Goal: Information Seeking & Learning: Compare options

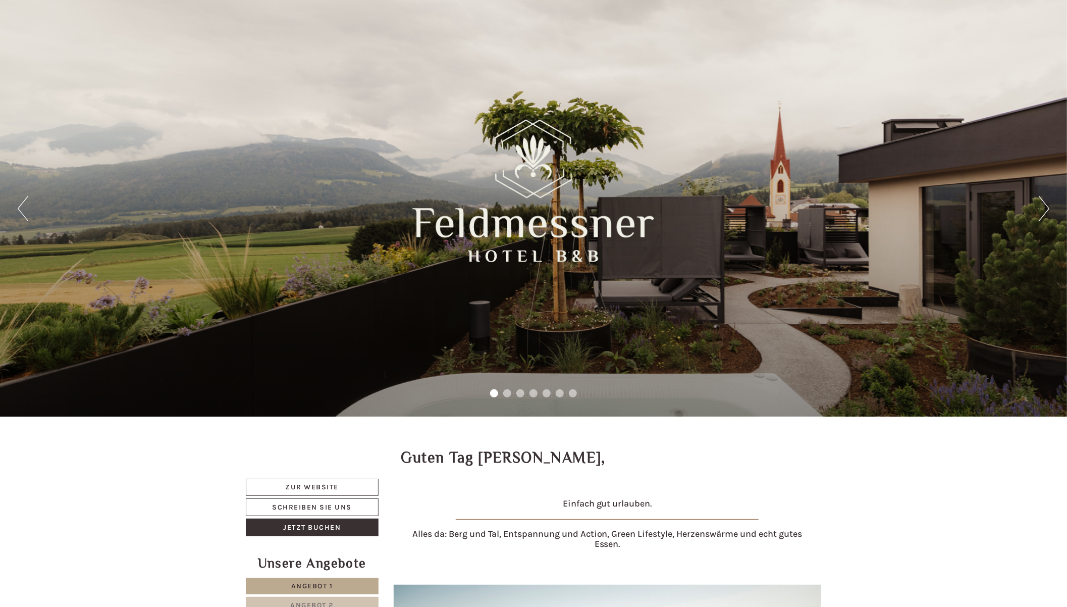
click at [1042, 214] on button "Next" at bounding box center [1044, 208] width 11 height 25
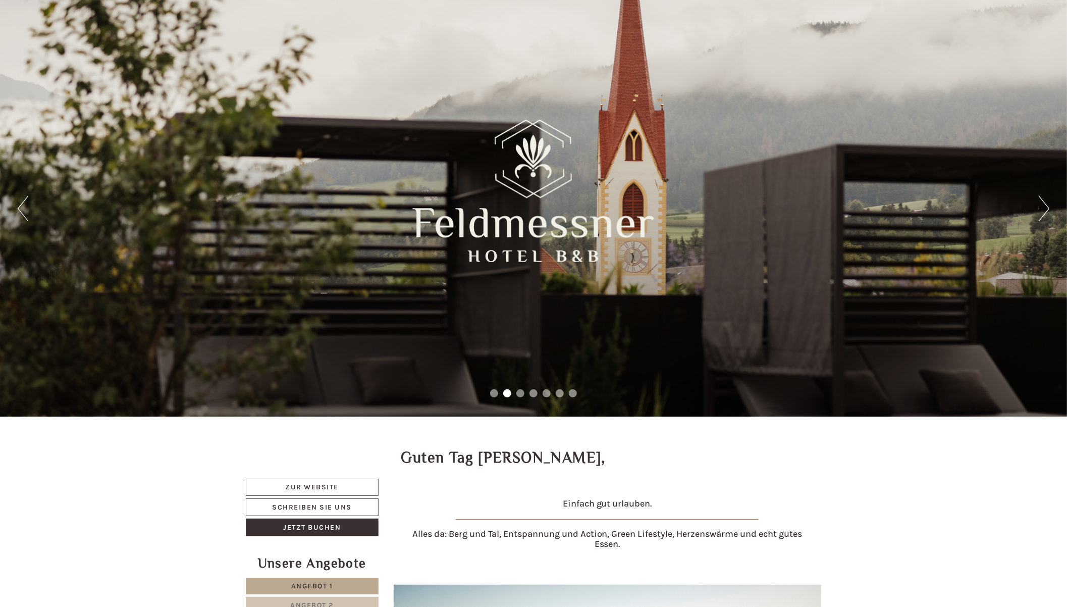
click at [1042, 214] on button "Next" at bounding box center [1044, 208] width 11 height 25
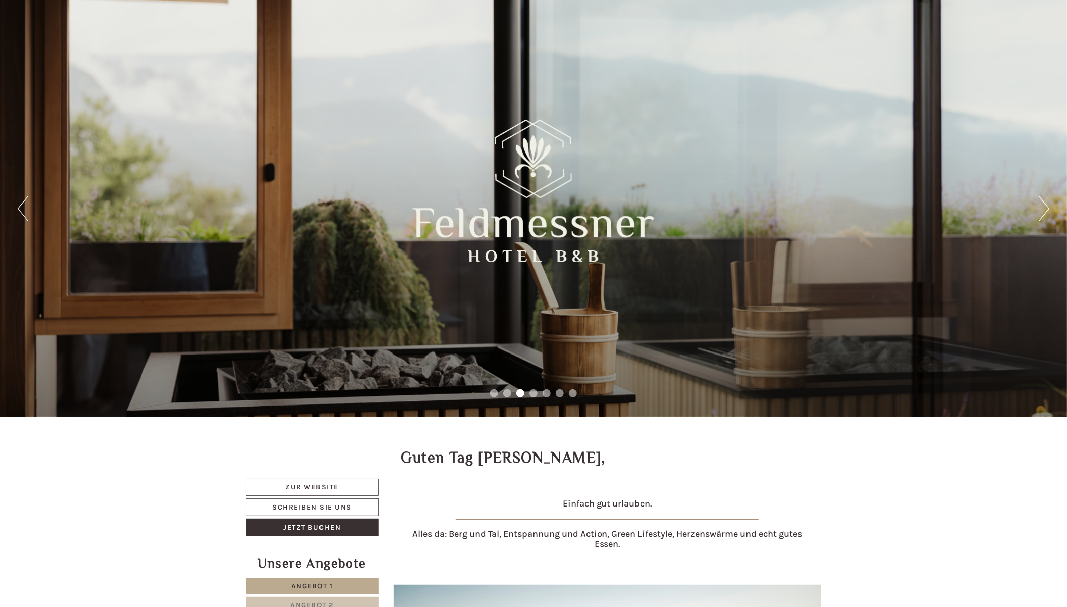
click at [1042, 214] on button "Next" at bounding box center [1044, 208] width 11 height 25
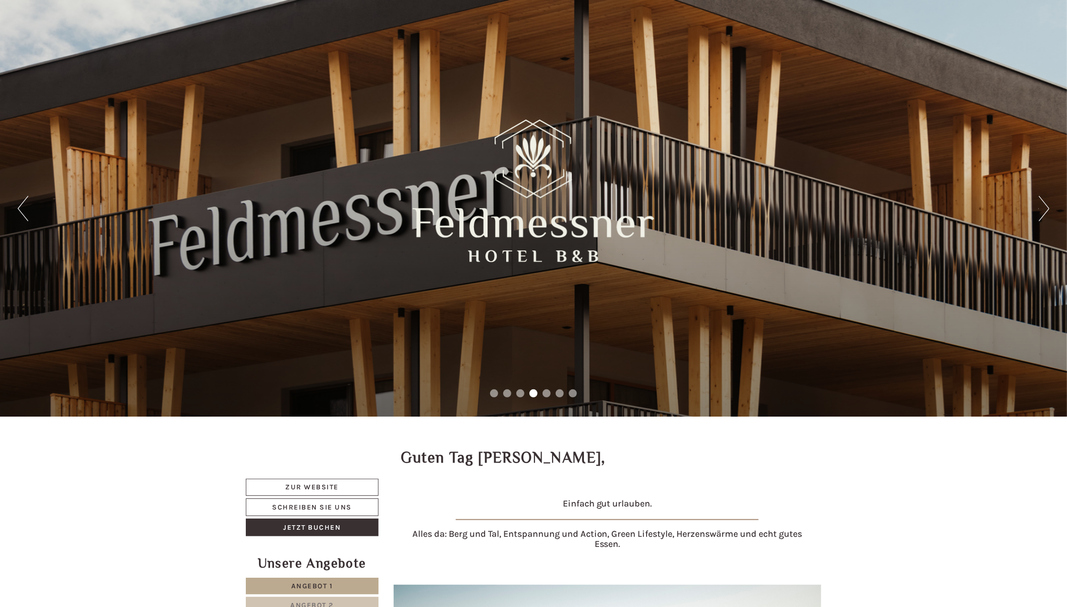
click at [1042, 214] on button "Next" at bounding box center [1044, 208] width 11 height 25
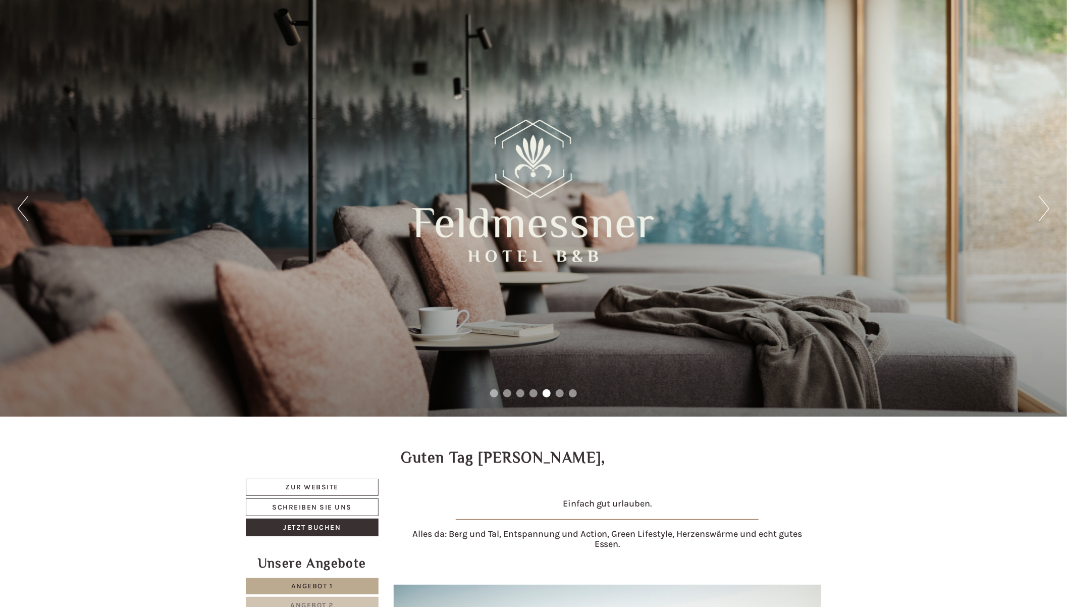
click at [1042, 214] on button "Next" at bounding box center [1044, 208] width 11 height 25
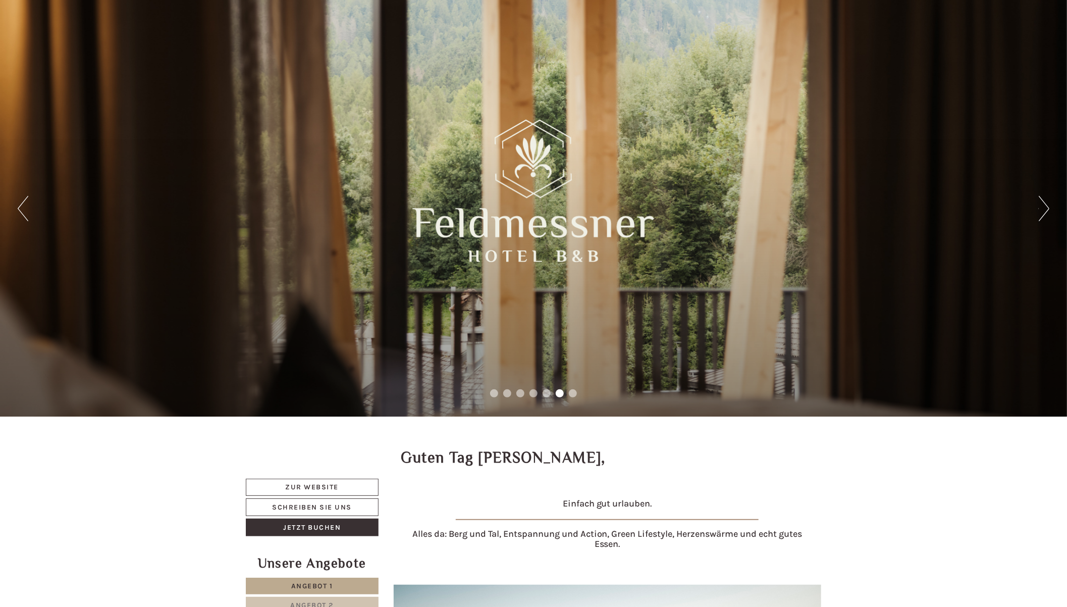
click at [1042, 214] on button "Next" at bounding box center [1044, 208] width 11 height 25
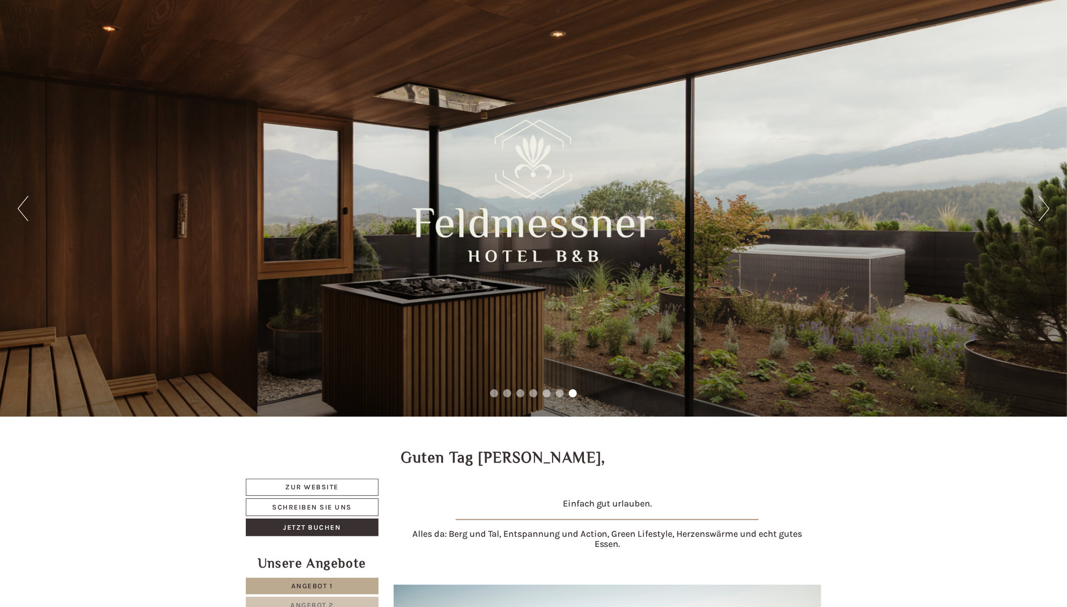
click at [1042, 214] on button "Next" at bounding box center [1044, 208] width 11 height 25
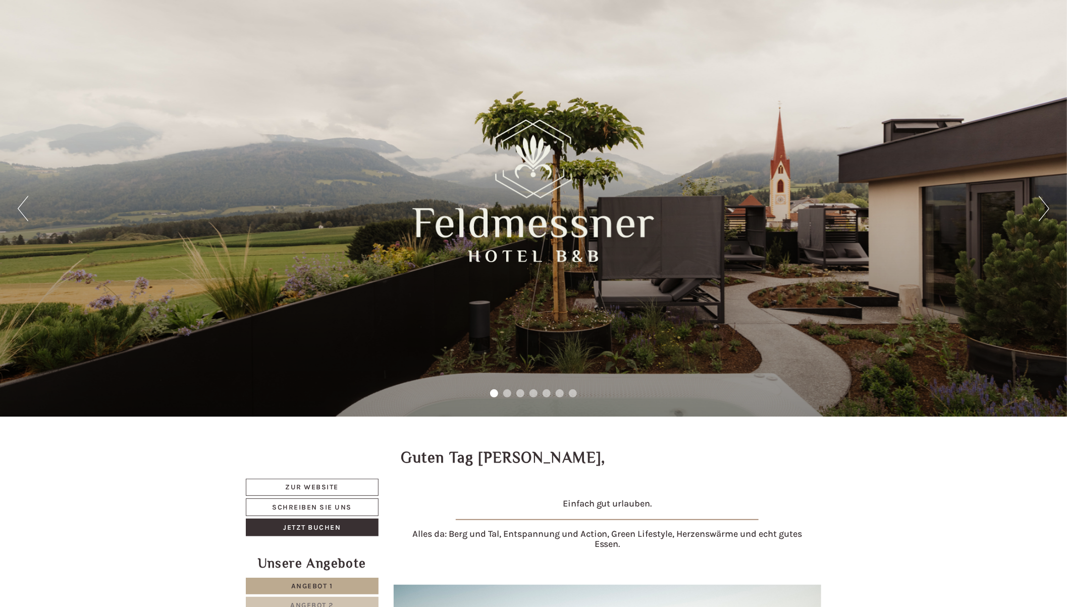
click at [1042, 214] on button "Next" at bounding box center [1044, 208] width 11 height 25
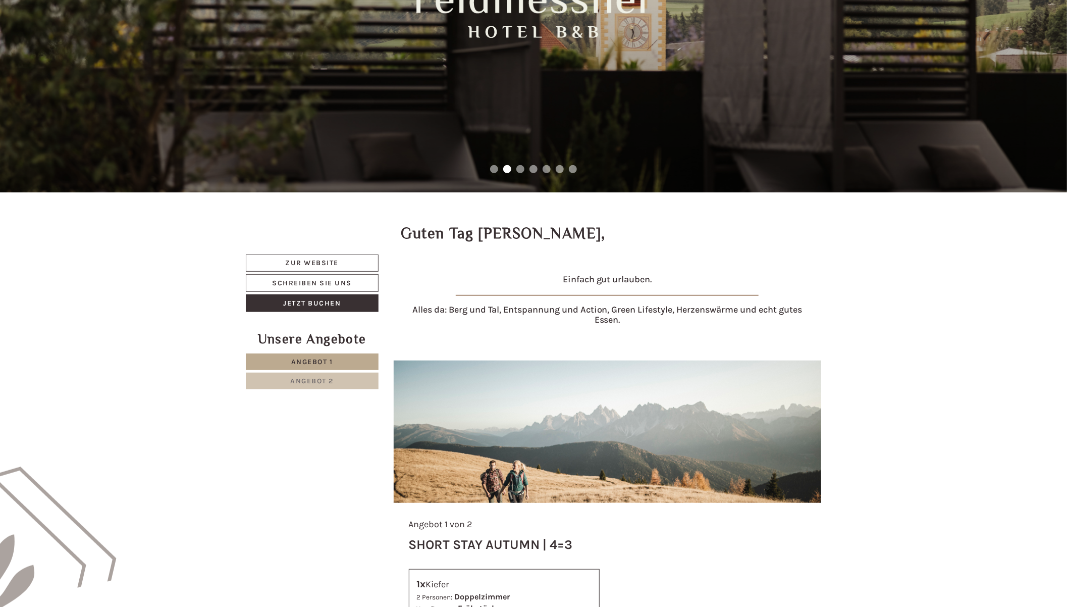
scroll to position [280, 0]
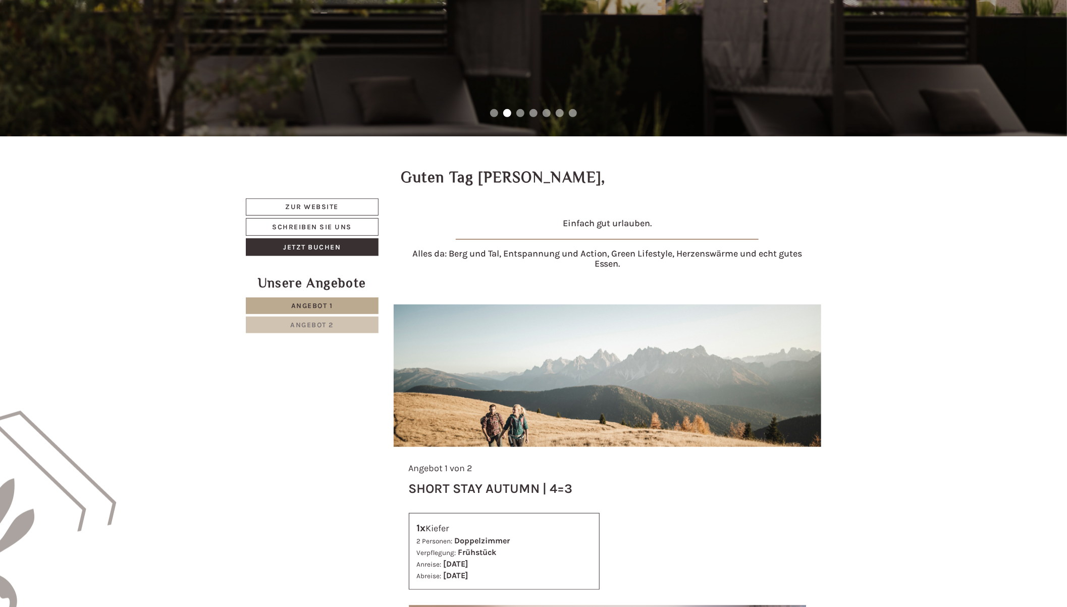
click at [307, 309] on span "Angebot 1" at bounding box center [312, 305] width 42 height 9
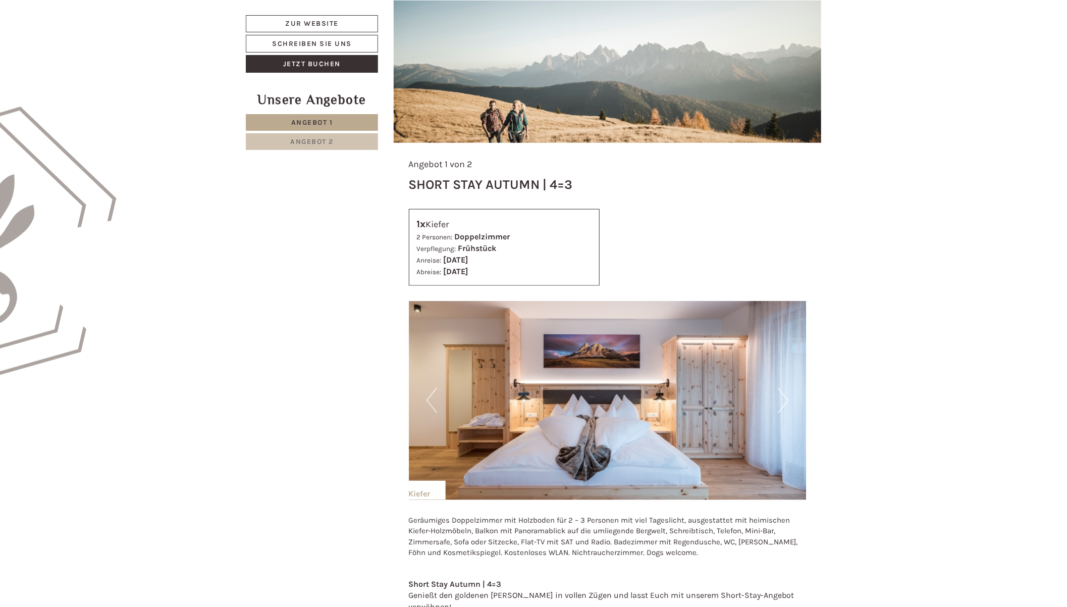
scroll to position [640, 0]
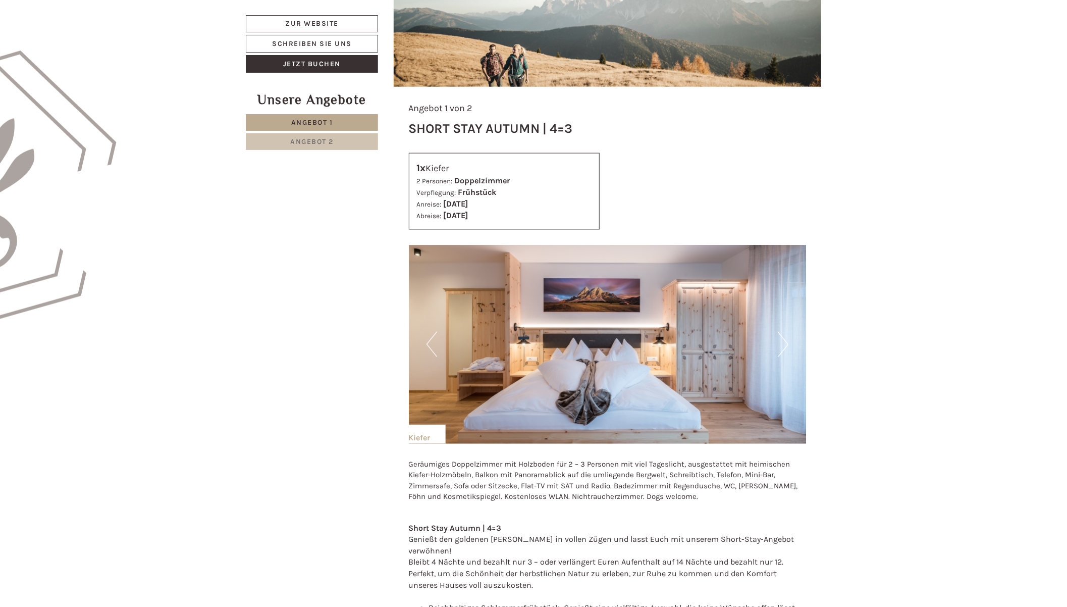
click at [784, 347] on button "Next" at bounding box center [783, 344] width 11 height 25
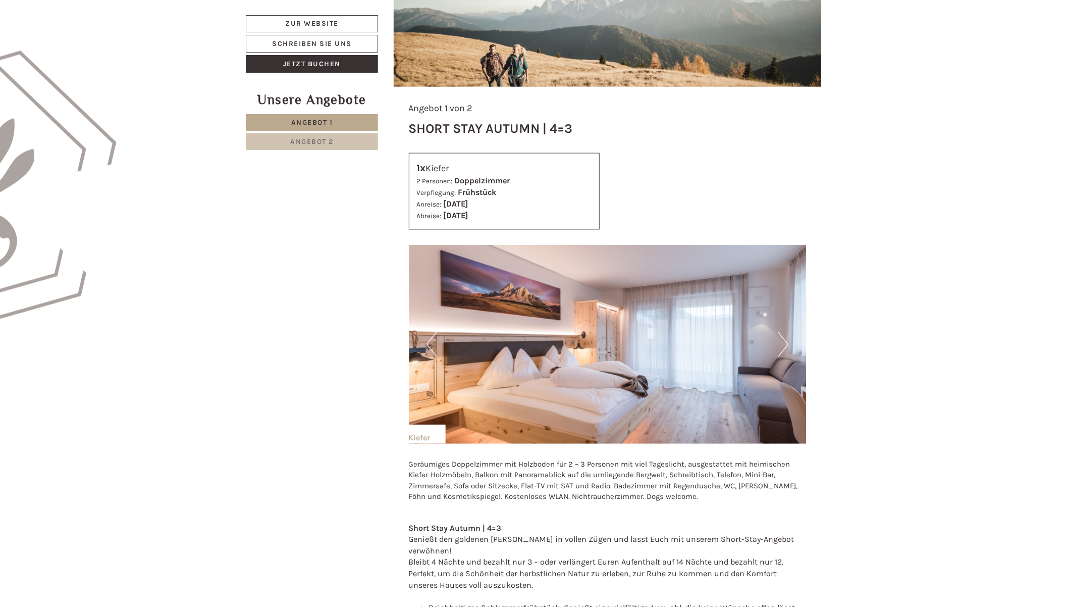
click at [784, 347] on button "Next" at bounding box center [783, 344] width 11 height 25
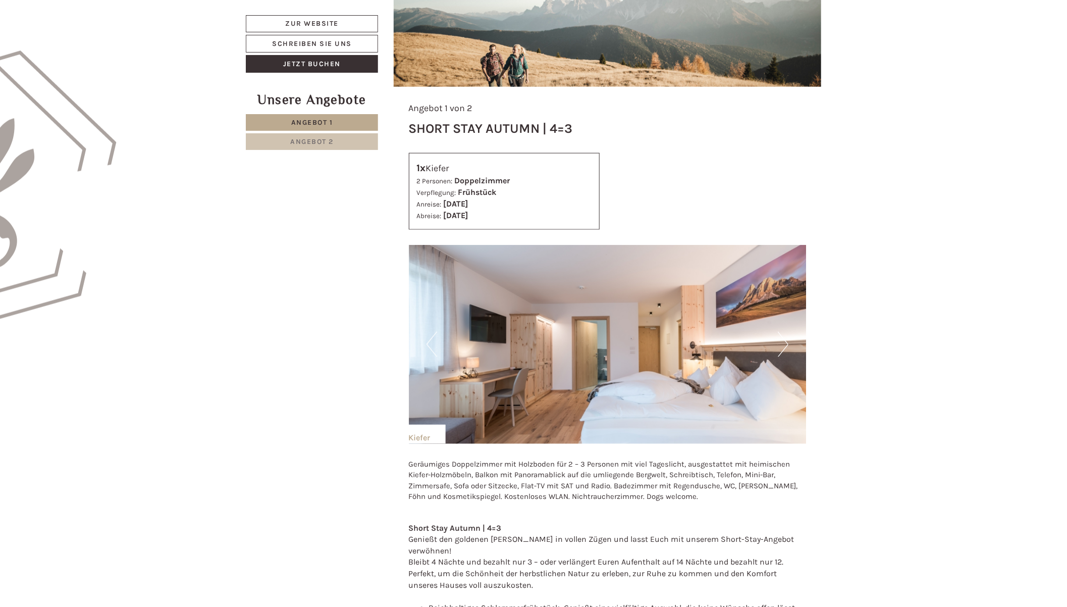
click at [784, 347] on button "Next" at bounding box center [783, 344] width 11 height 25
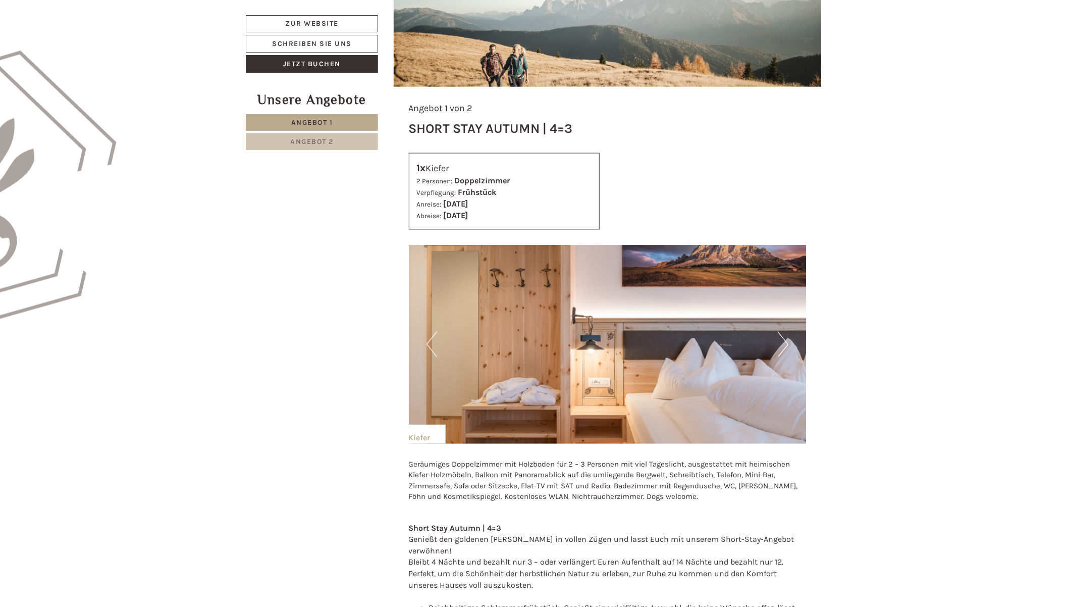
click at [784, 347] on button "Next" at bounding box center [783, 344] width 11 height 25
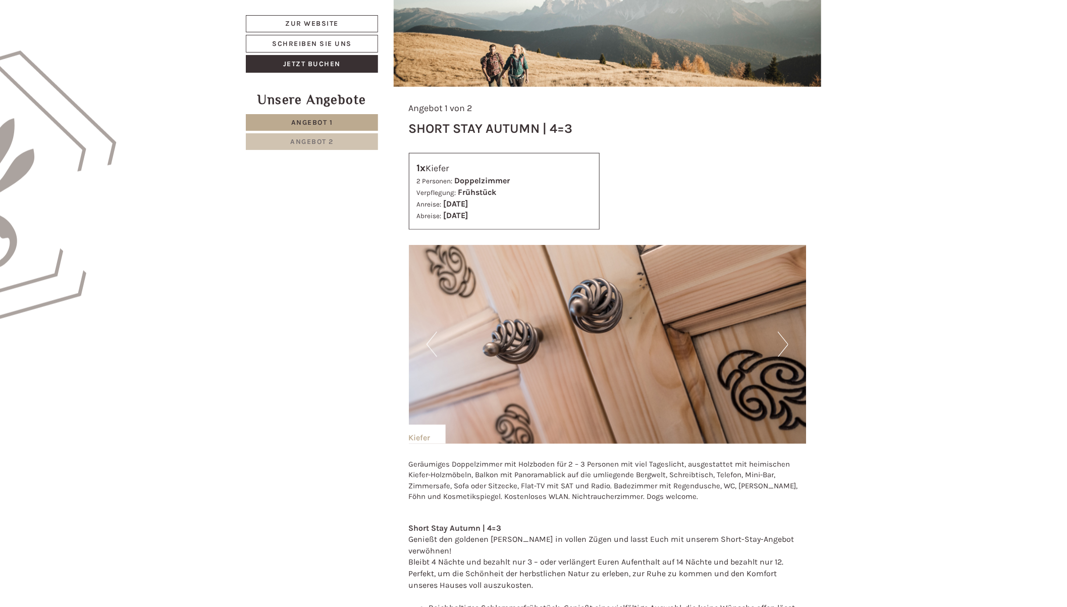
click at [784, 347] on button "Next" at bounding box center [783, 344] width 11 height 25
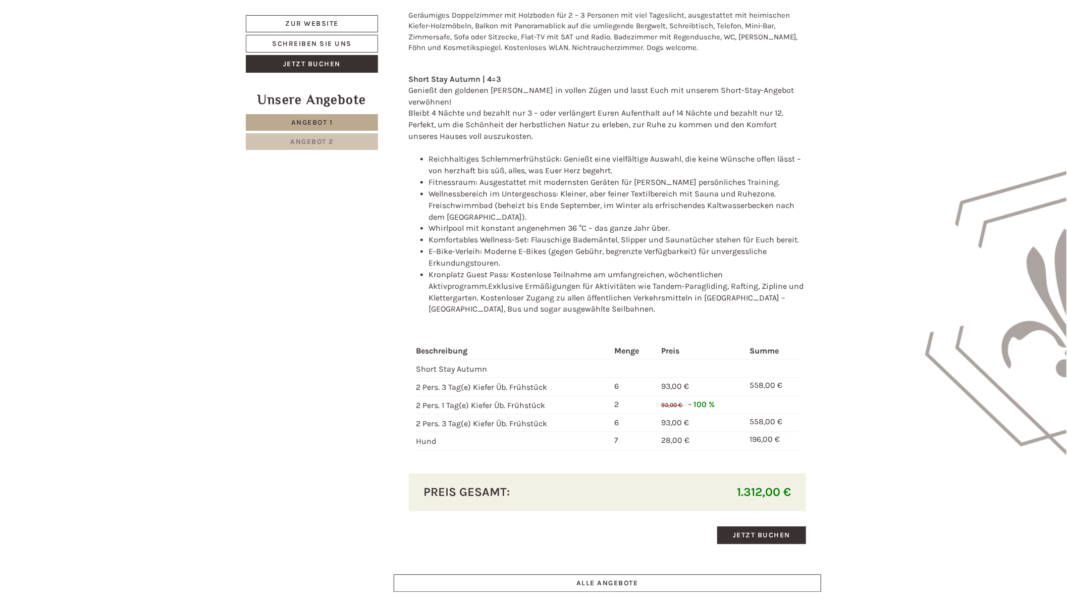
scroll to position [1144, 0]
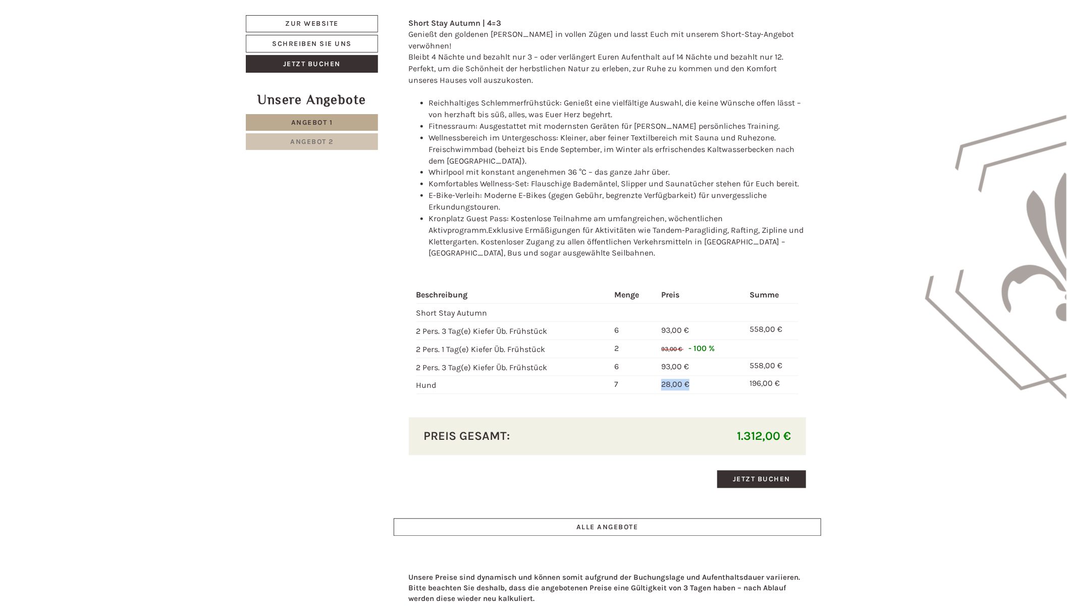
drag, startPoint x: 661, startPoint y: 376, endPoint x: 695, endPoint y: 376, distance: 33.8
click at [695, 376] on td "28,00 €" at bounding box center [701, 385] width 88 height 18
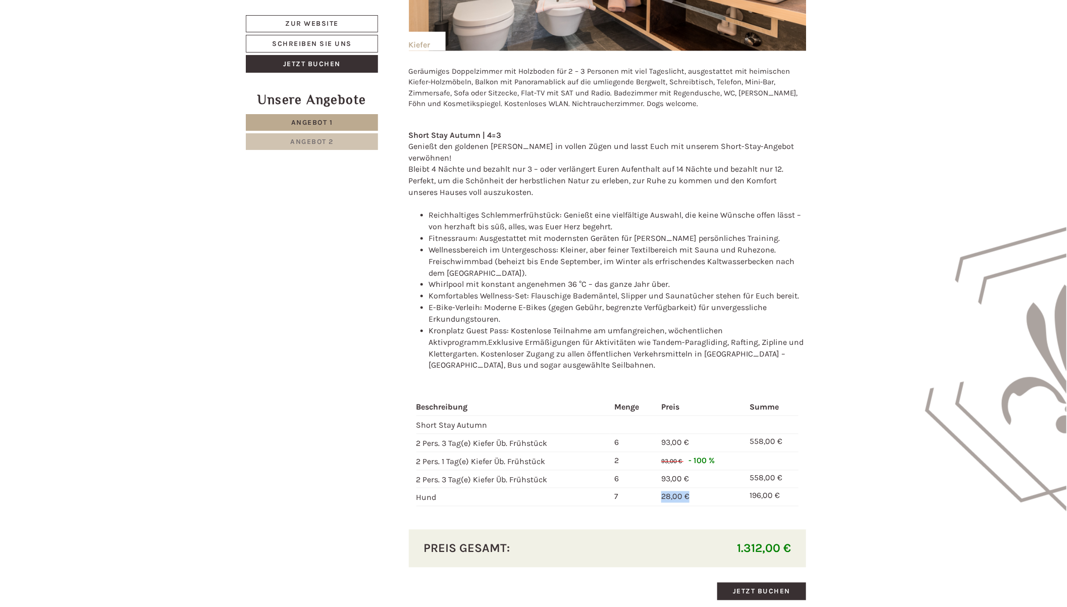
click at [322, 142] on span "Angebot 2" at bounding box center [311, 141] width 43 height 9
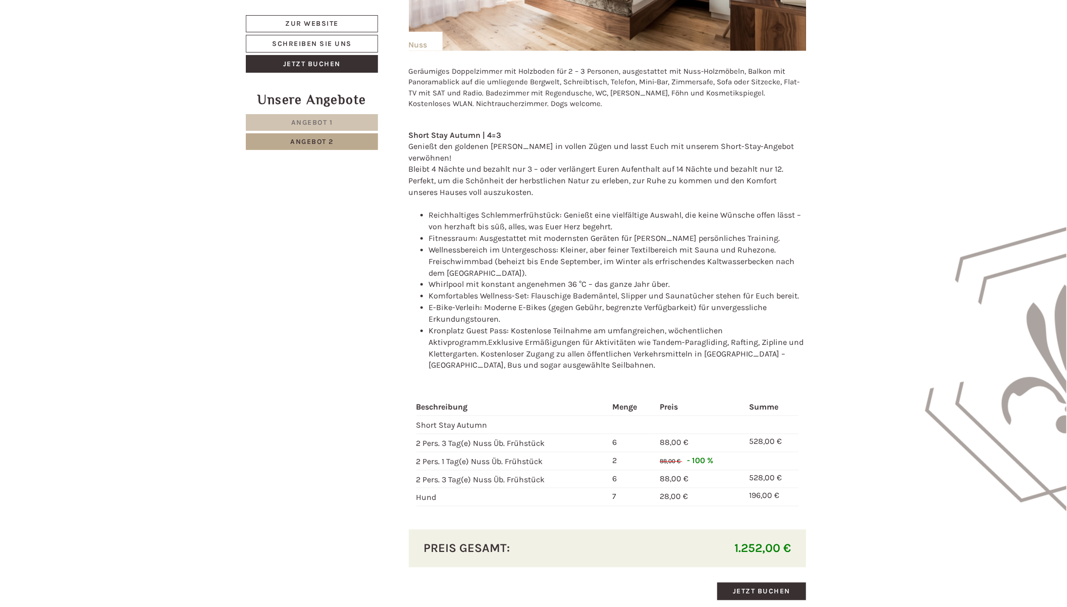
scroll to position [584, 0]
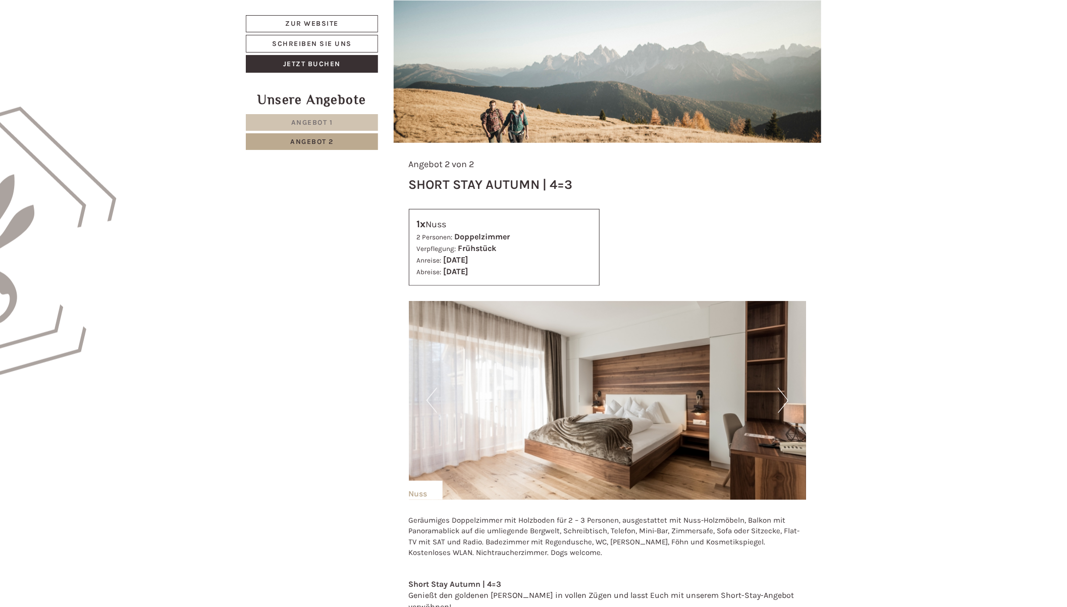
click at [783, 401] on button "Next" at bounding box center [783, 400] width 11 height 25
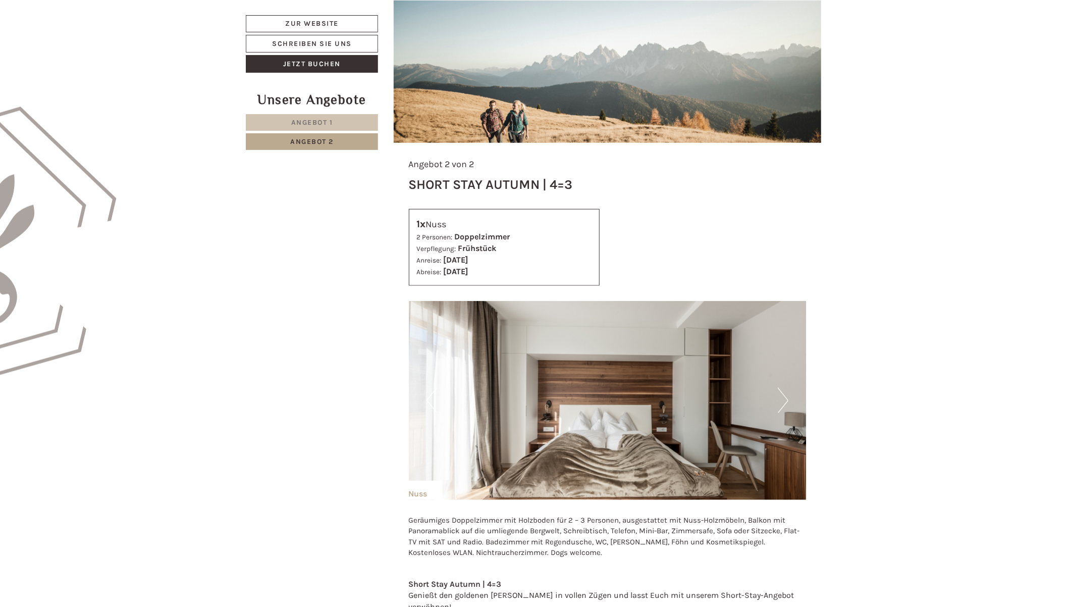
click at [784, 401] on button "Next" at bounding box center [783, 400] width 11 height 25
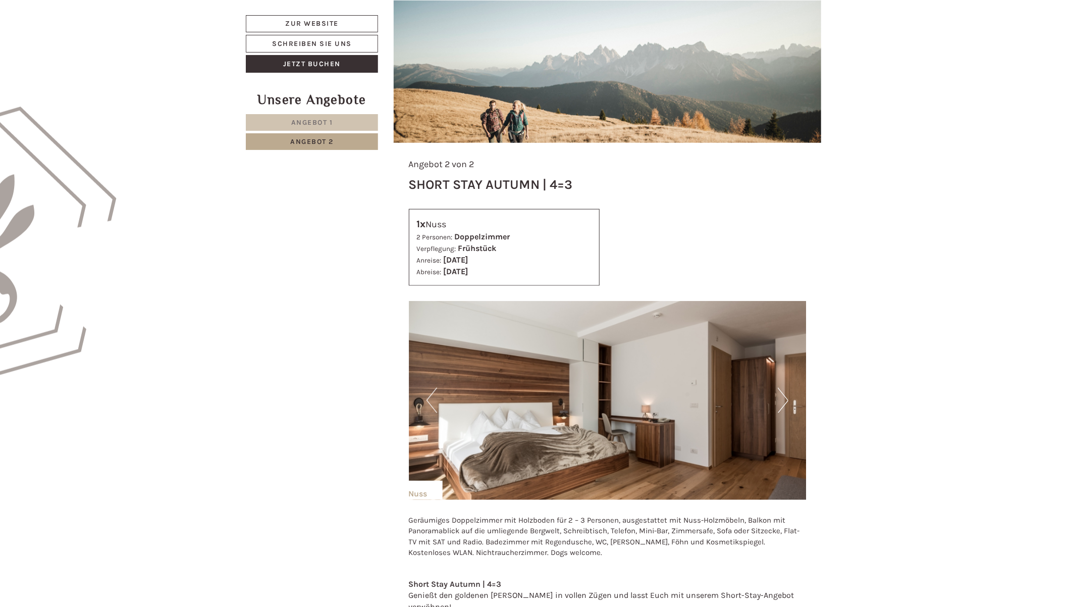
click at [784, 401] on button "Next" at bounding box center [783, 400] width 11 height 25
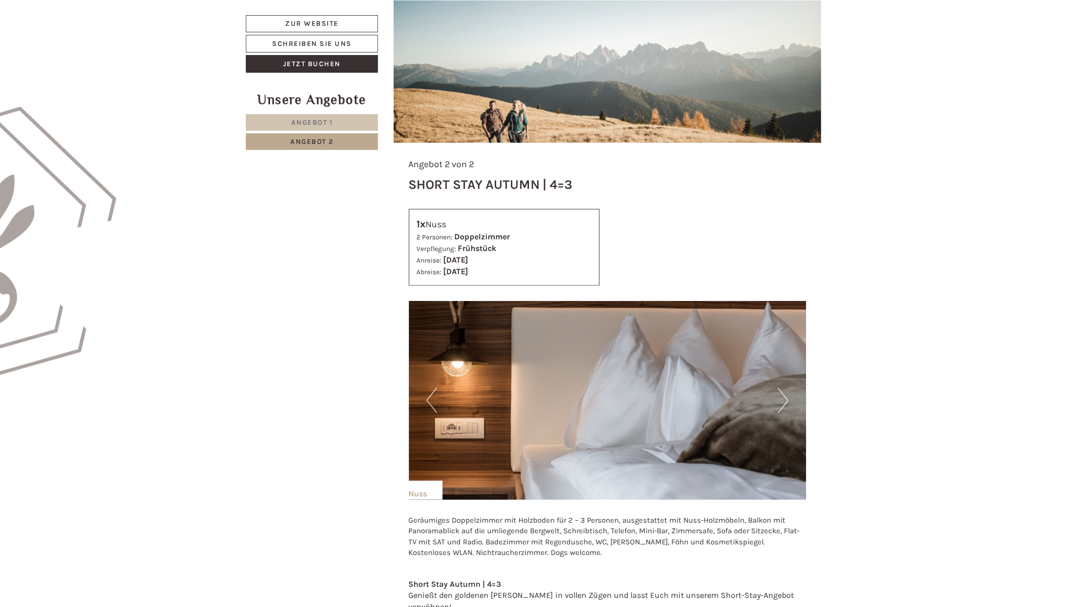
click at [784, 401] on button "Next" at bounding box center [783, 400] width 11 height 25
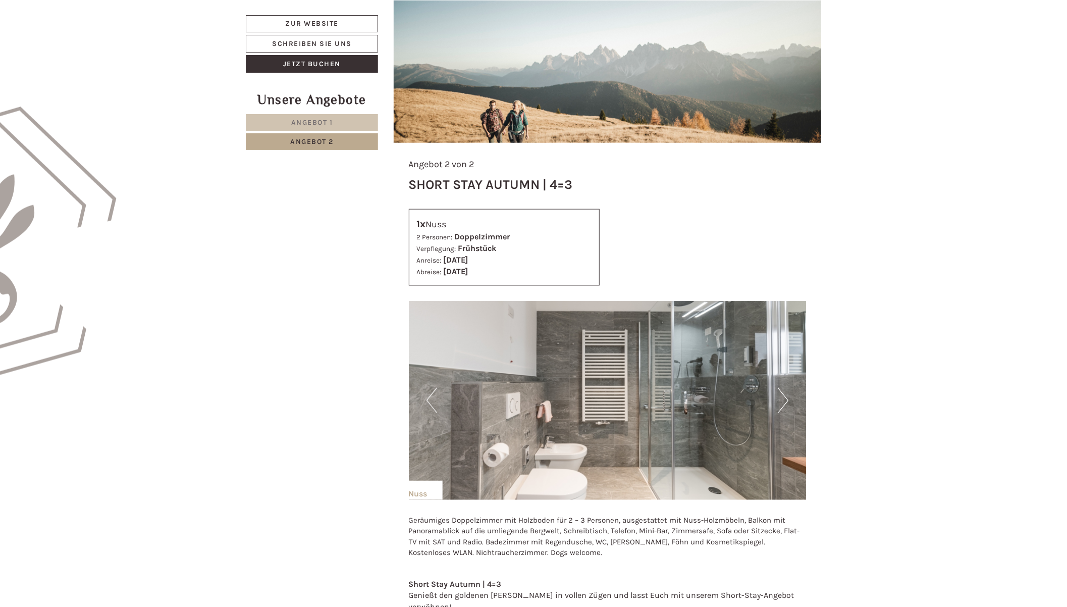
click at [784, 401] on button "Next" at bounding box center [783, 400] width 11 height 25
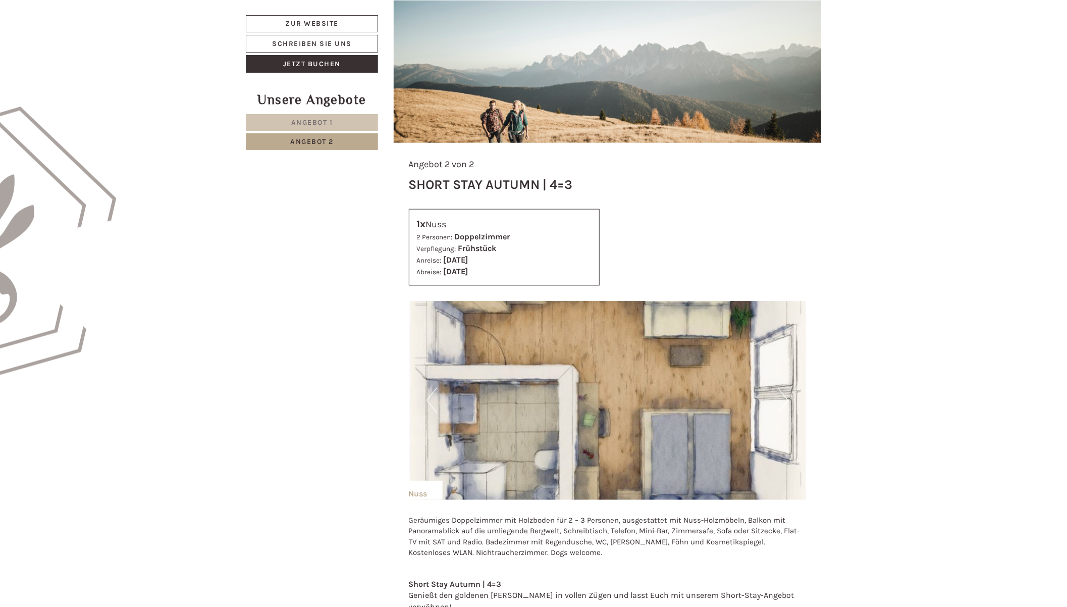
click at [784, 401] on button "Next" at bounding box center [783, 400] width 11 height 25
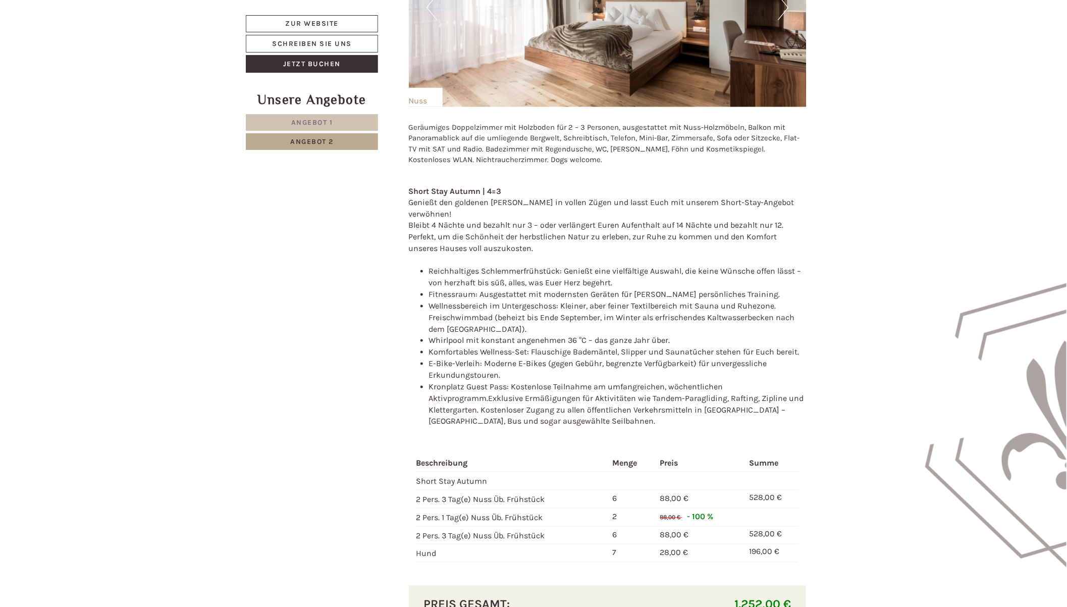
scroll to position [1088, 0]
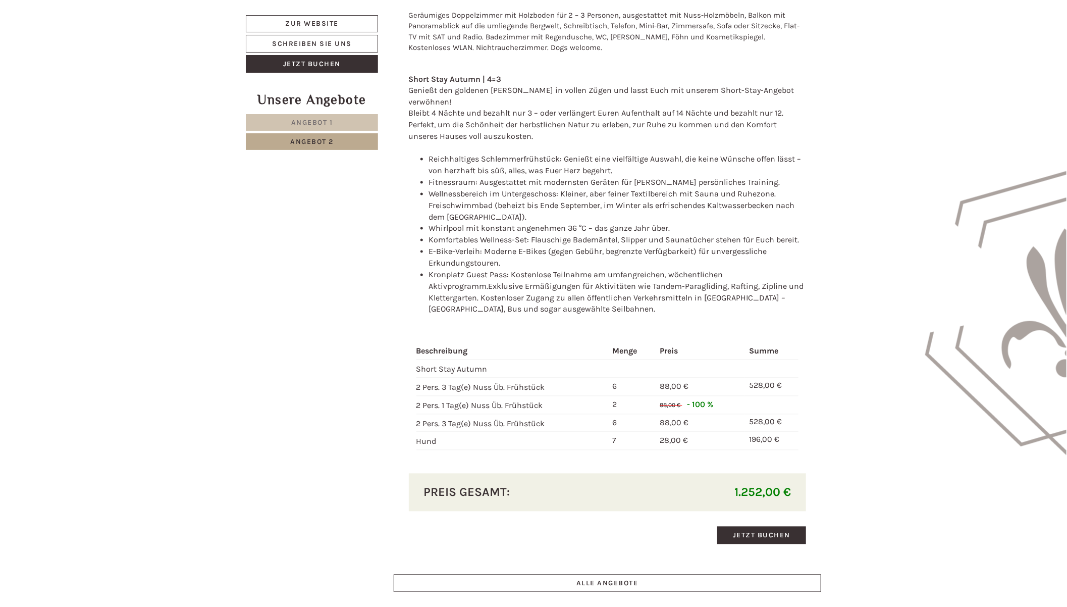
drag, startPoint x: 735, startPoint y: 483, endPoint x: 795, endPoint y: 469, distance: 62.1
click at [795, 483] on div "1.252,00 €" at bounding box center [702, 491] width 191 height 17
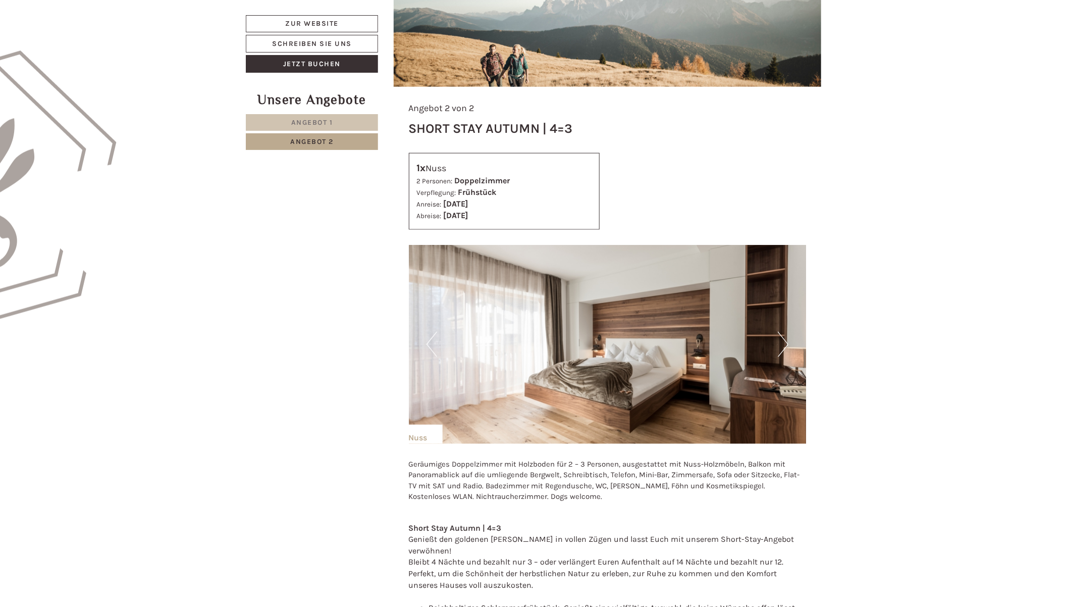
click at [784, 344] on button "Next" at bounding box center [783, 344] width 11 height 25
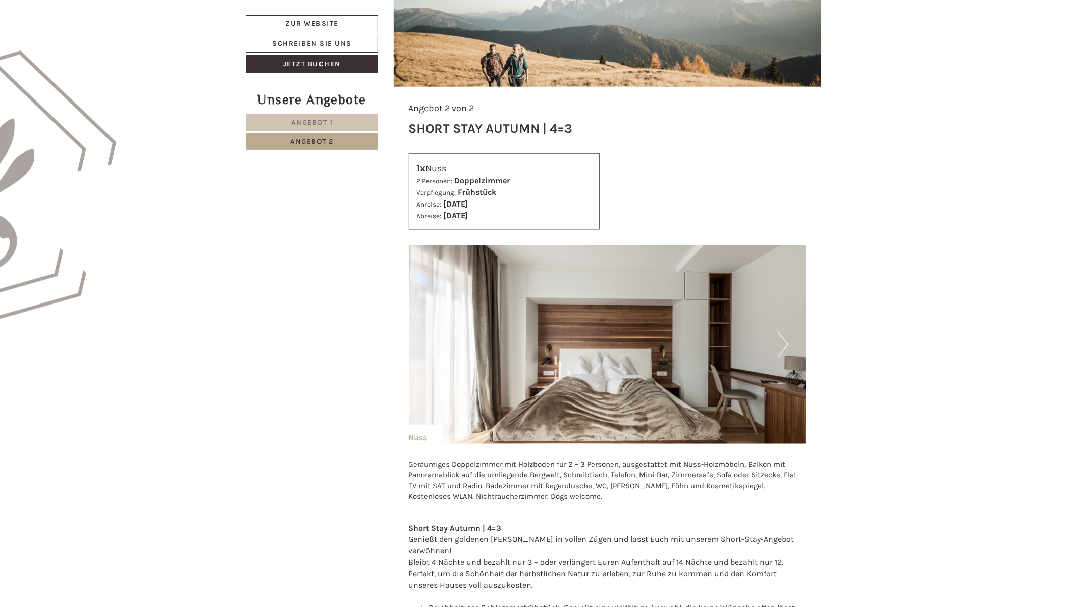
click at [784, 344] on button "Next" at bounding box center [783, 344] width 11 height 25
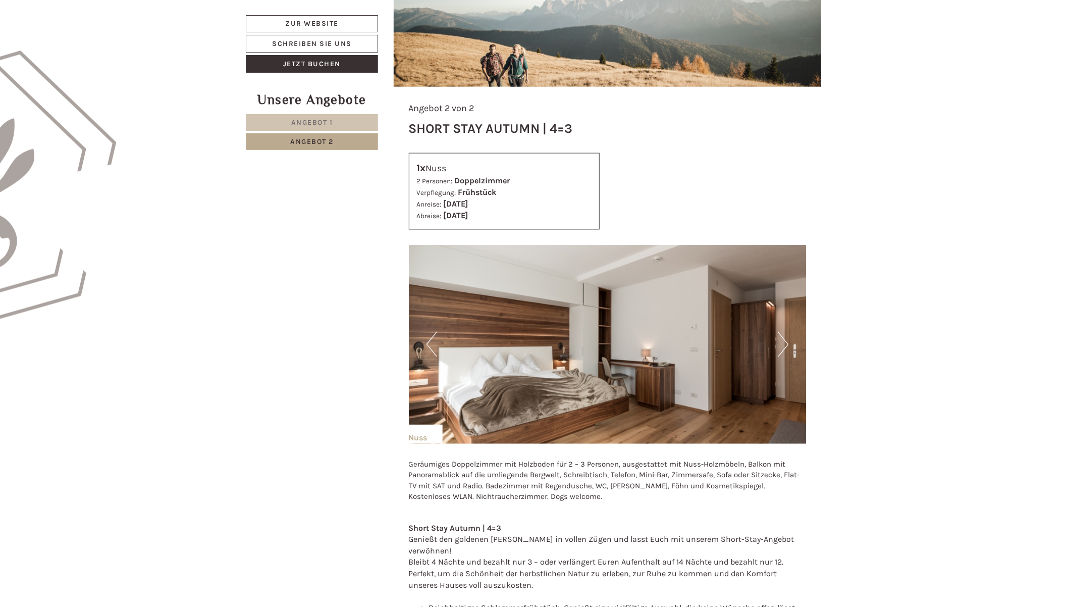
click at [784, 344] on button "Next" at bounding box center [783, 344] width 11 height 25
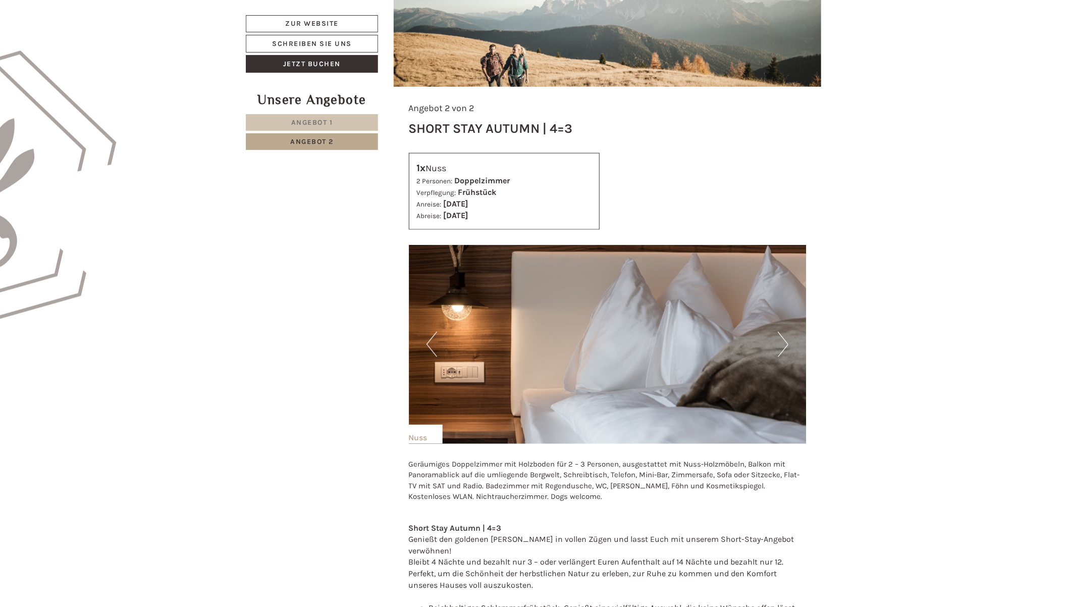
click at [784, 344] on button "Next" at bounding box center [783, 344] width 11 height 25
click at [334, 123] on link "Angebot 1" at bounding box center [312, 122] width 132 height 17
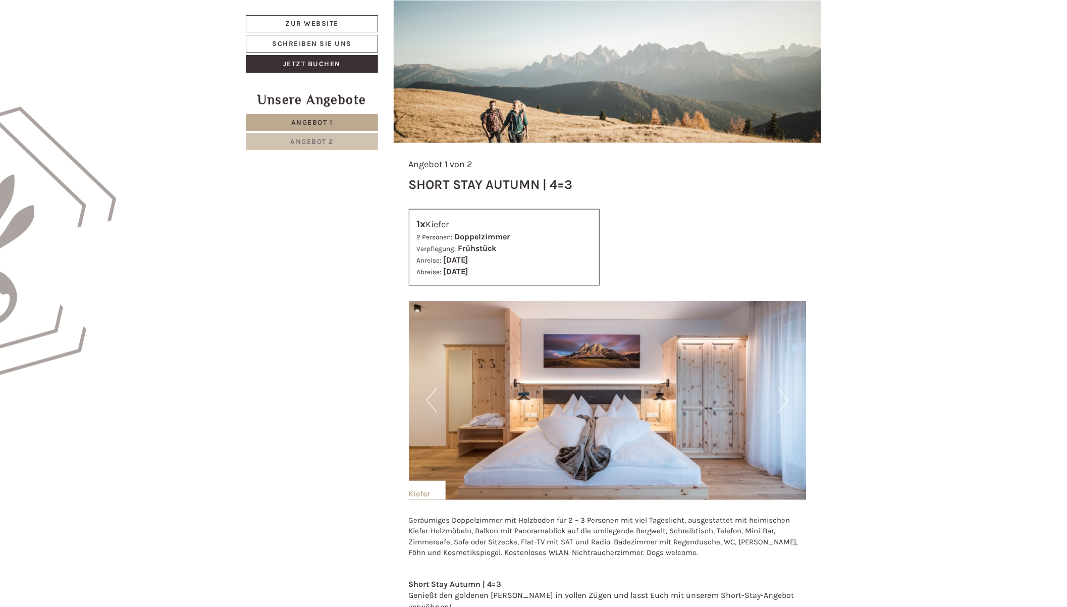
click at [785, 398] on button "Next" at bounding box center [783, 400] width 11 height 25
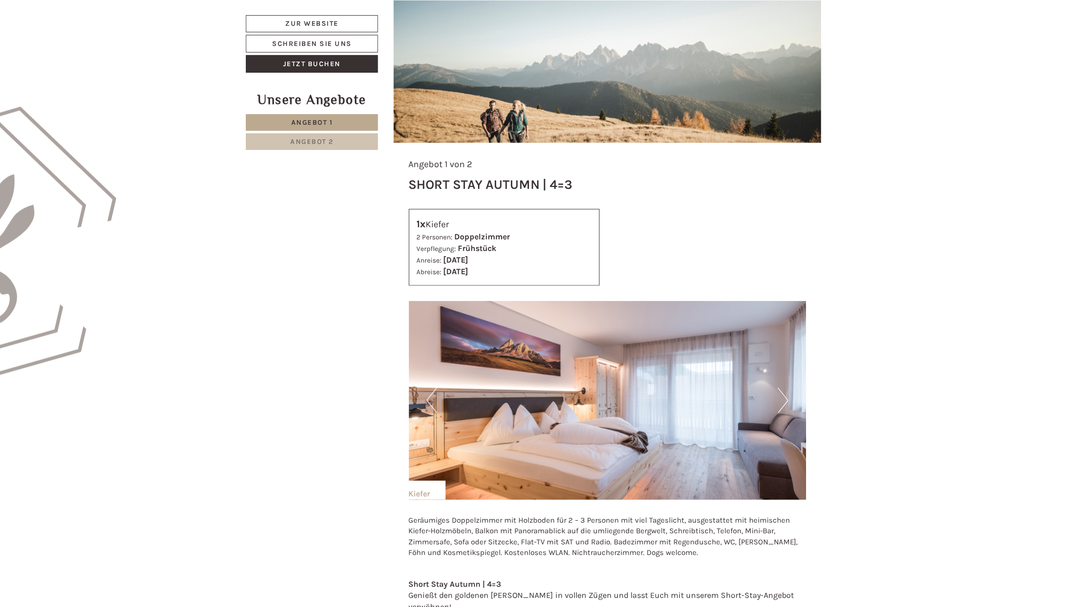
click at [785, 398] on button "Next" at bounding box center [783, 400] width 11 height 25
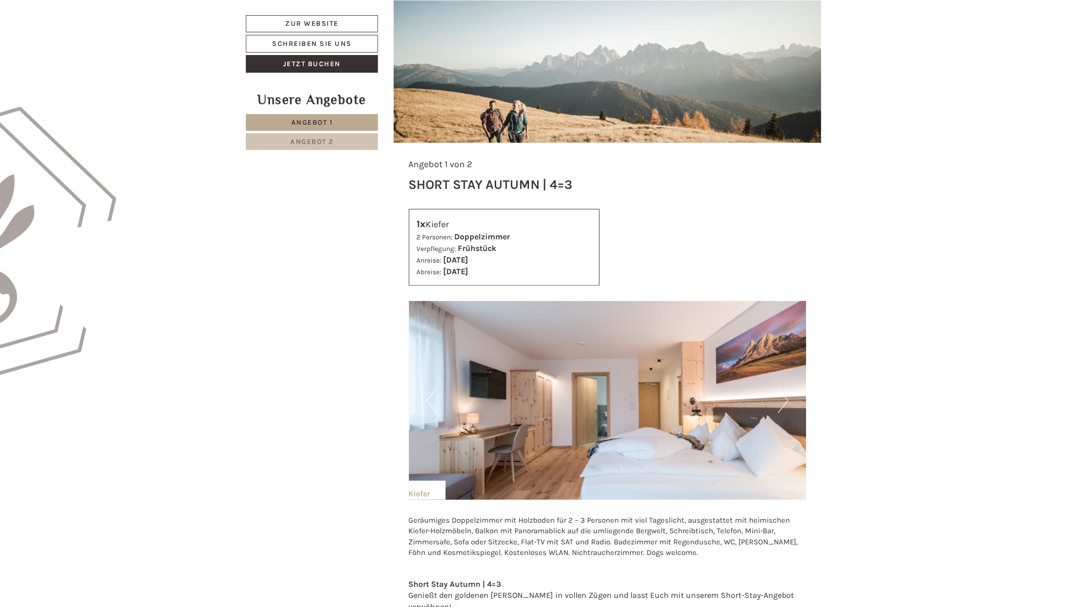
click at [785, 398] on button "Next" at bounding box center [783, 400] width 11 height 25
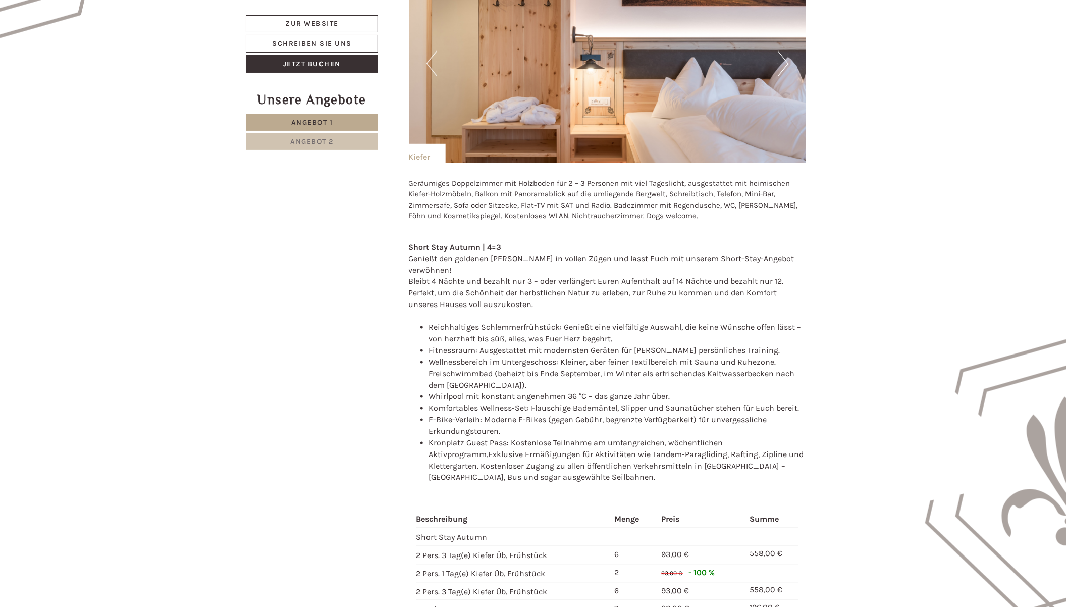
scroll to position [1032, 0]
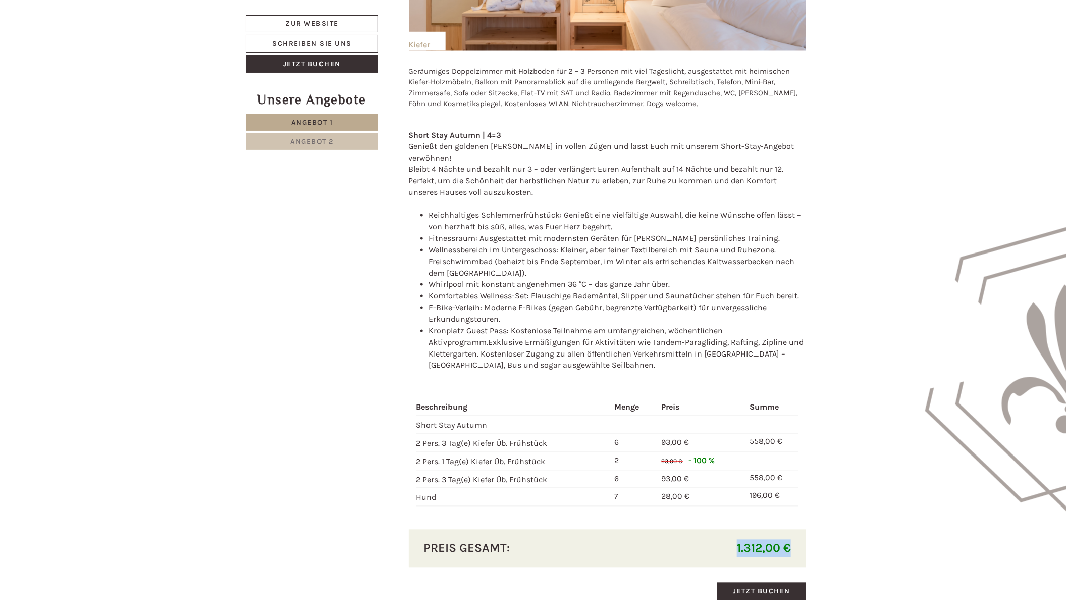
drag, startPoint x: 733, startPoint y: 536, endPoint x: 788, endPoint y: 537, distance: 55.5
click at [788, 539] on span "1.312,00 €" at bounding box center [760, 547] width 62 height 17
